Goal: Find specific page/section: Find specific page/section

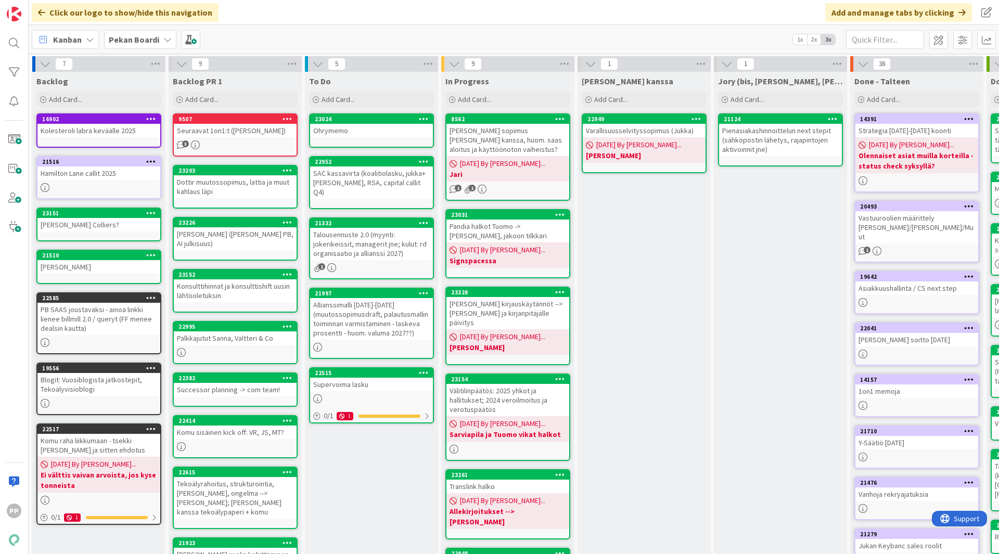
click at [165, 38] on icon at bounding box center [167, 39] width 8 height 8
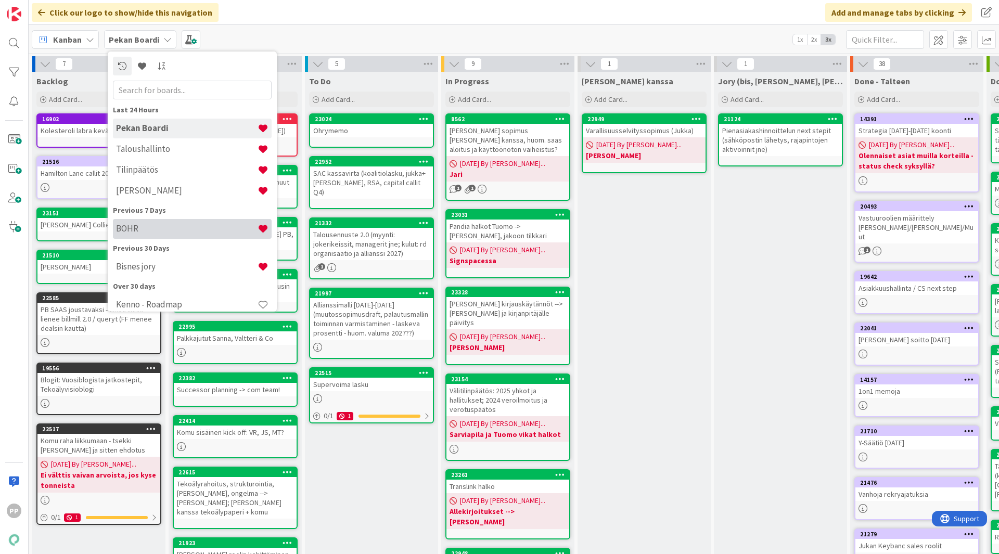
click at [170, 222] on div "BOHR" at bounding box center [192, 229] width 159 height 20
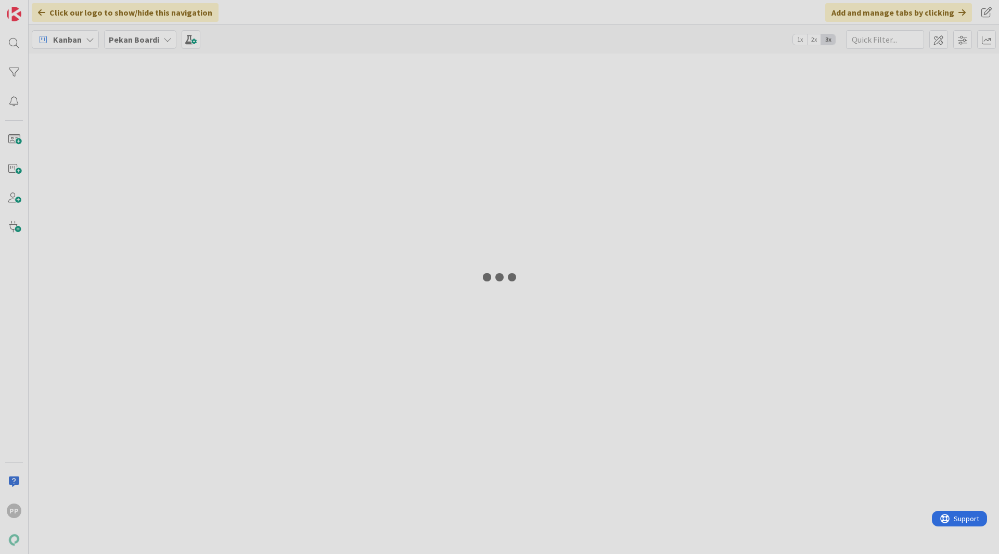
type input "helin"
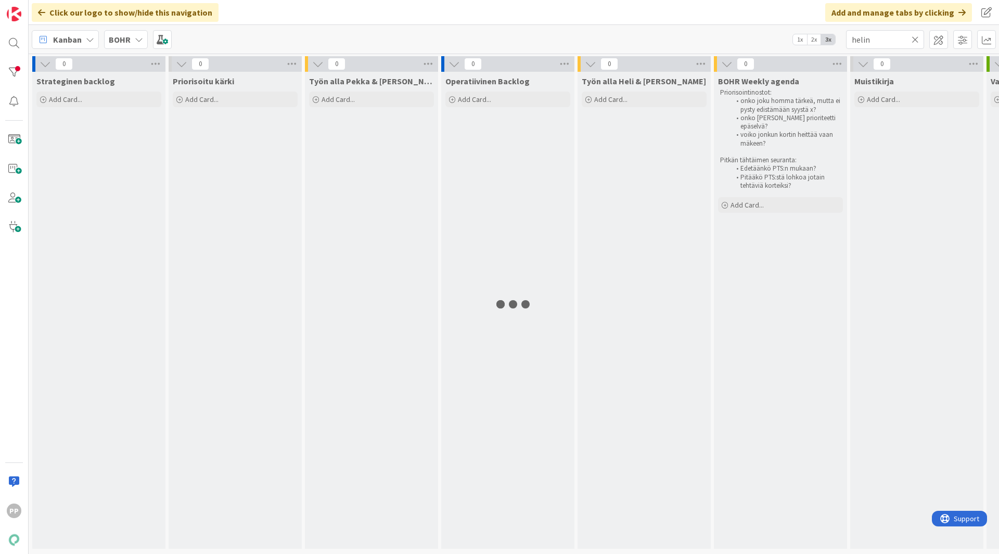
click at [276, 35] on div "Kanban BOHR 1x 2x 3x helin" at bounding box center [514, 39] width 970 height 29
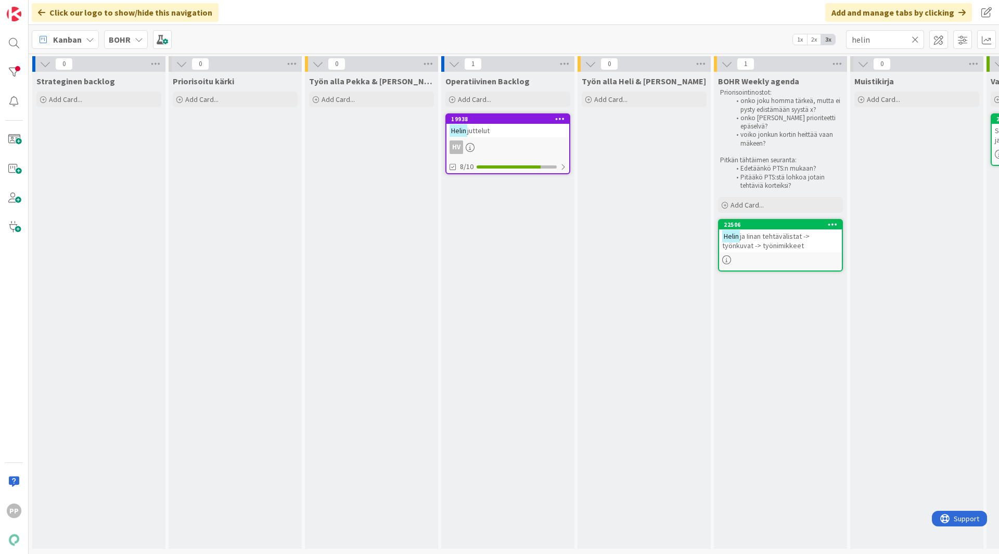
click at [347, 34] on div "Kanban BOHR 1x 2x 3x helin" at bounding box center [514, 39] width 970 height 29
click at [918, 40] on icon at bounding box center [914, 39] width 7 height 9
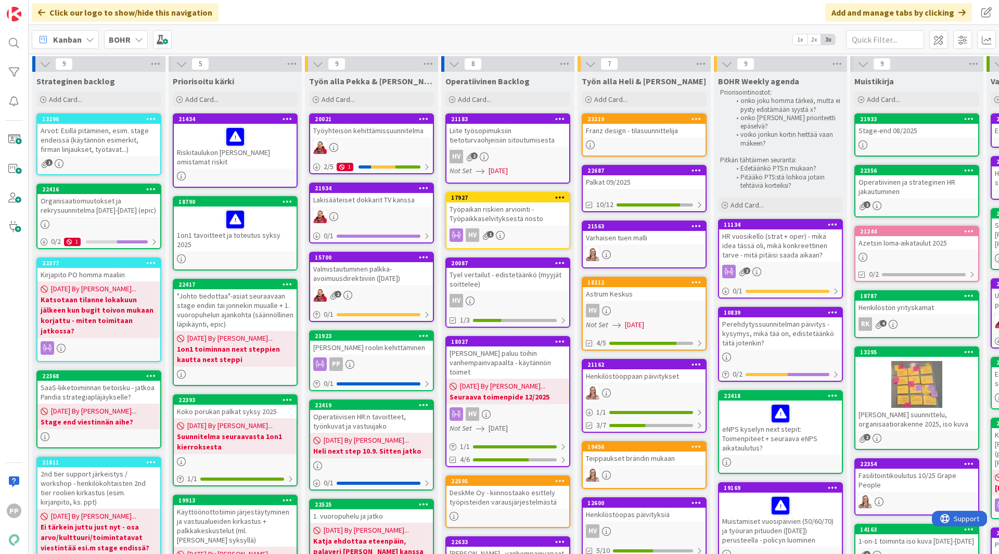
click at [385, 25] on div "Kanban BOHR 1x 2x 3x" at bounding box center [514, 39] width 970 height 29
click at [363, 38] on div "Kanban BOHR 1x 2x 3x" at bounding box center [514, 39] width 970 height 29
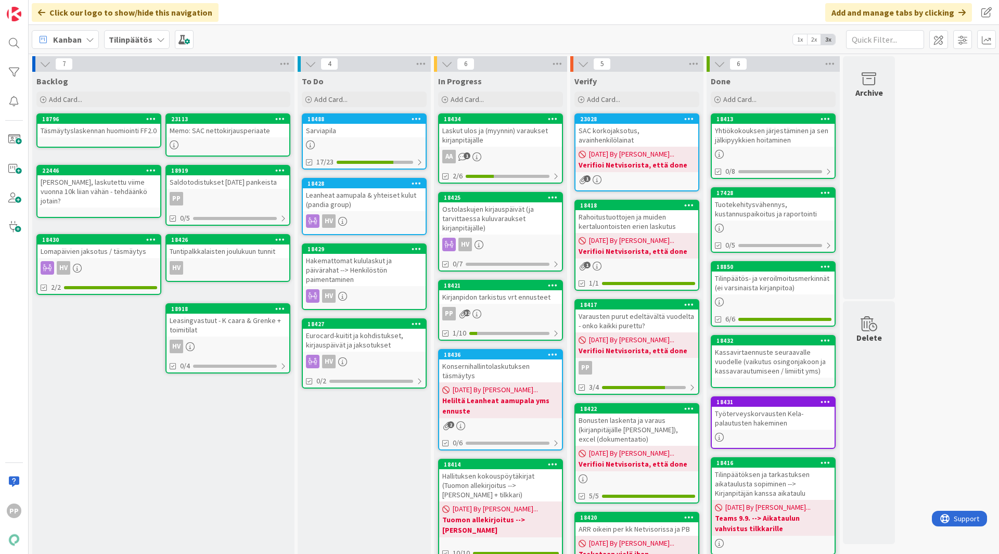
click at [152, 43] on div "Tilinpäätös" at bounding box center [137, 39] width 66 height 19
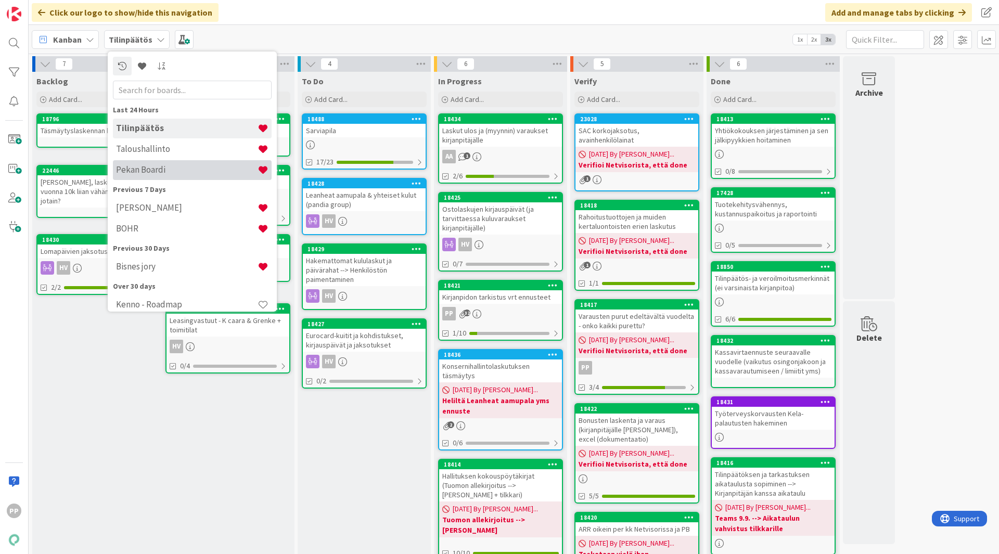
click at [164, 163] on div "Pekan Boardi" at bounding box center [192, 170] width 159 height 20
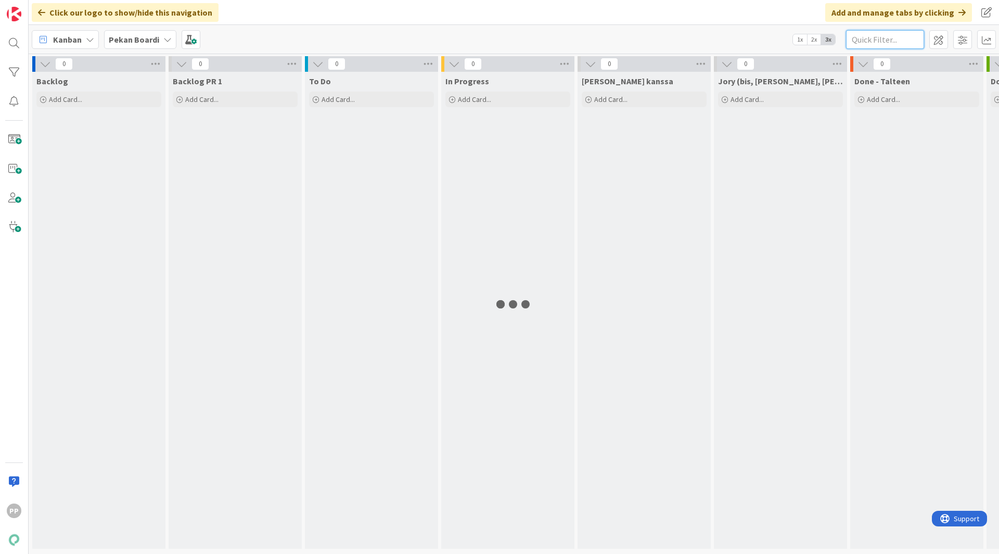
click at [891, 45] on input "text" at bounding box center [885, 39] width 78 height 19
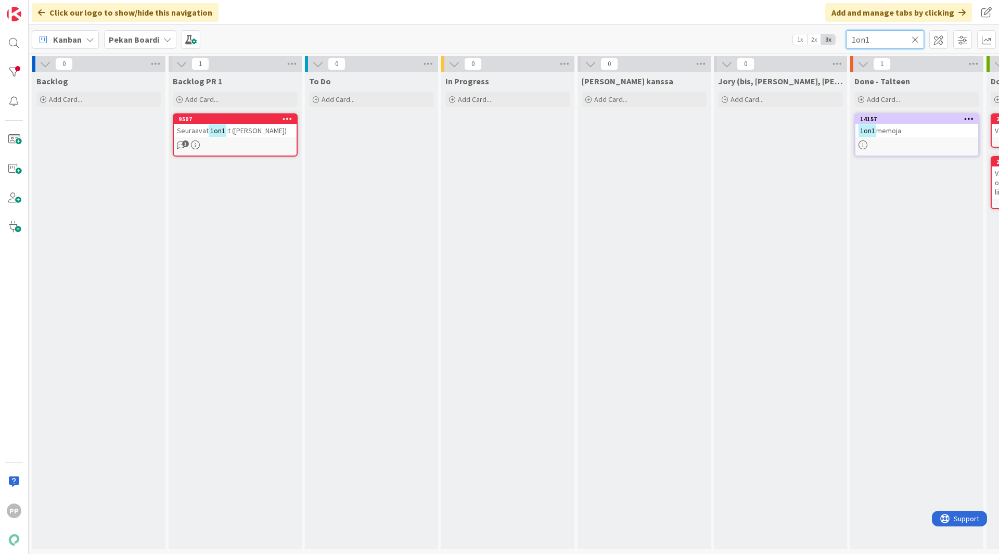
type input "1on1"
click at [917, 39] on icon at bounding box center [914, 39] width 7 height 9
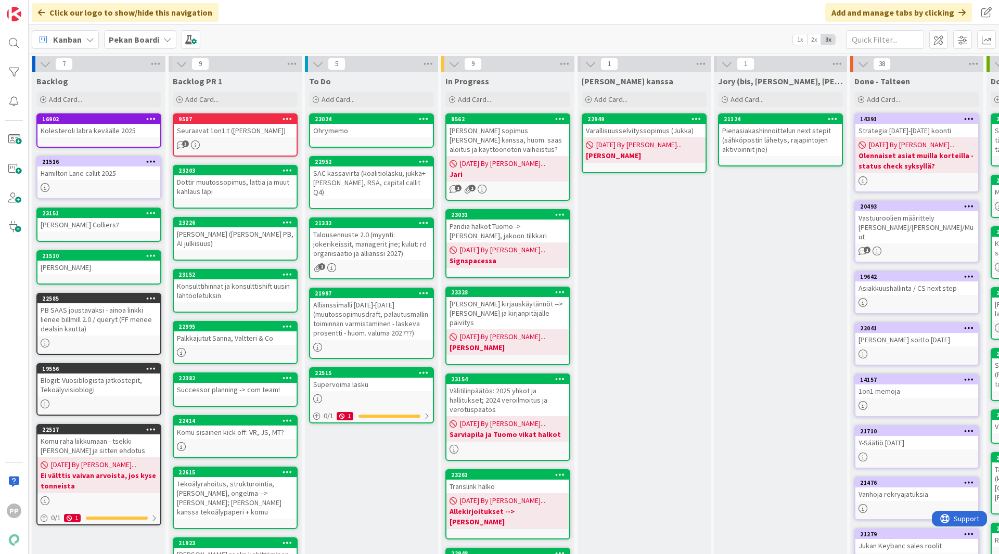
click at [605, 24] on div "Click our logo to show/hide this navigation Add and manage tabs by clicking" at bounding box center [514, 12] width 970 height 25
